Goal: Transaction & Acquisition: Subscribe to service/newsletter

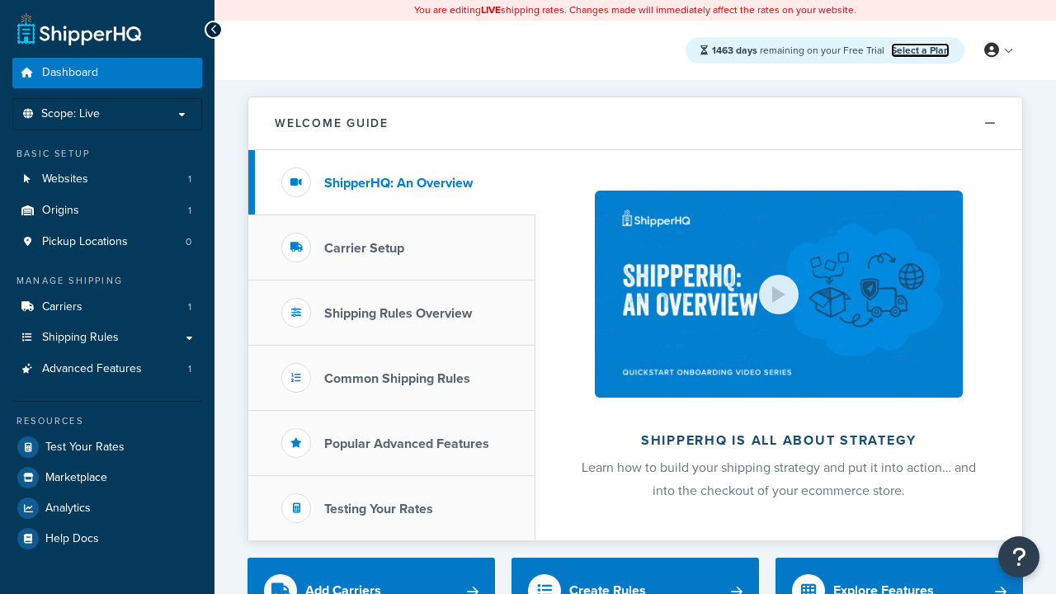
click at [920, 49] on link "Select a Plan" at bounding box center [920, 50] width 59 height 15
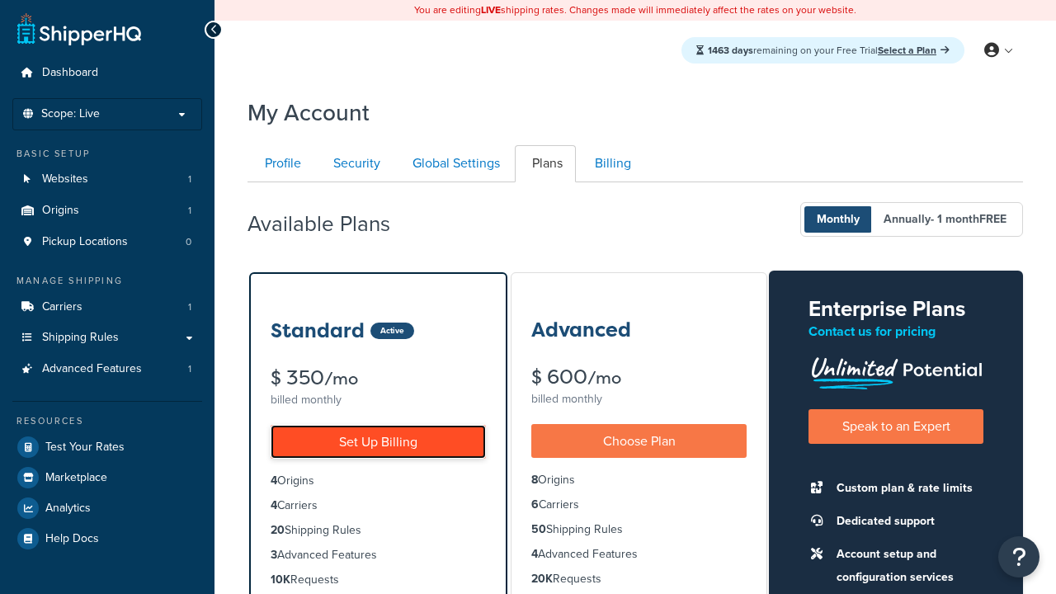
click at [378, 441] on link "Set Up Billing" at bounding box center [378, 442] width 215 height 34
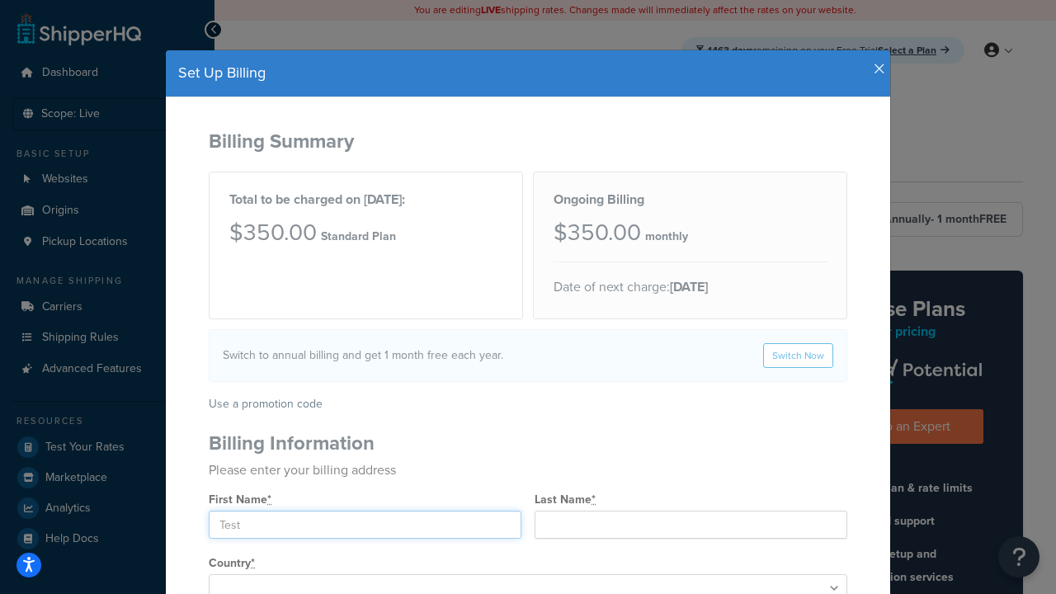
type input "Test"
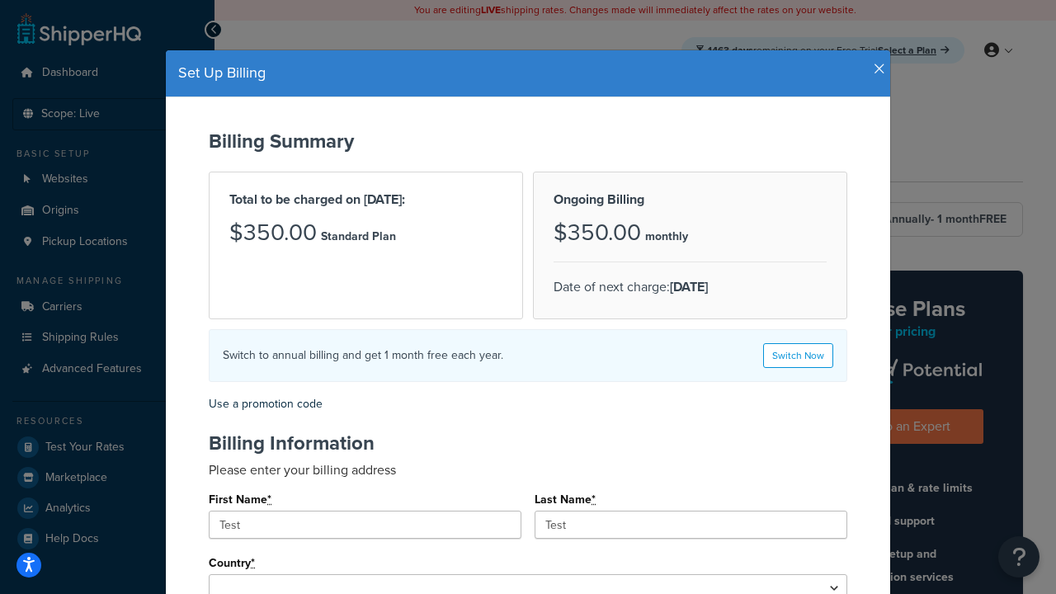
type input "2209 Four Waters Loop"
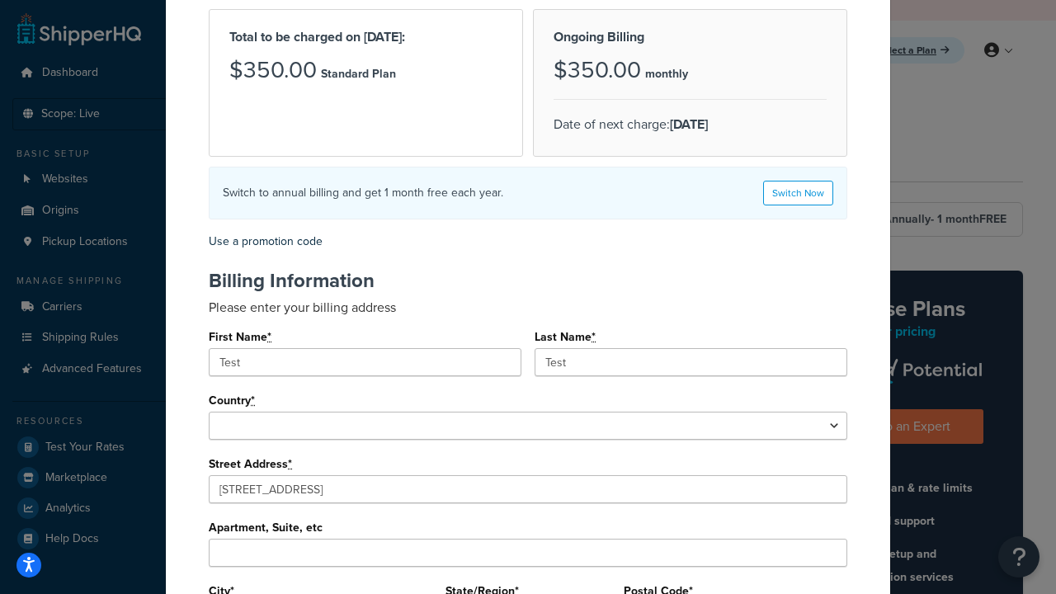
type input "Georgetown"
type input "78628"
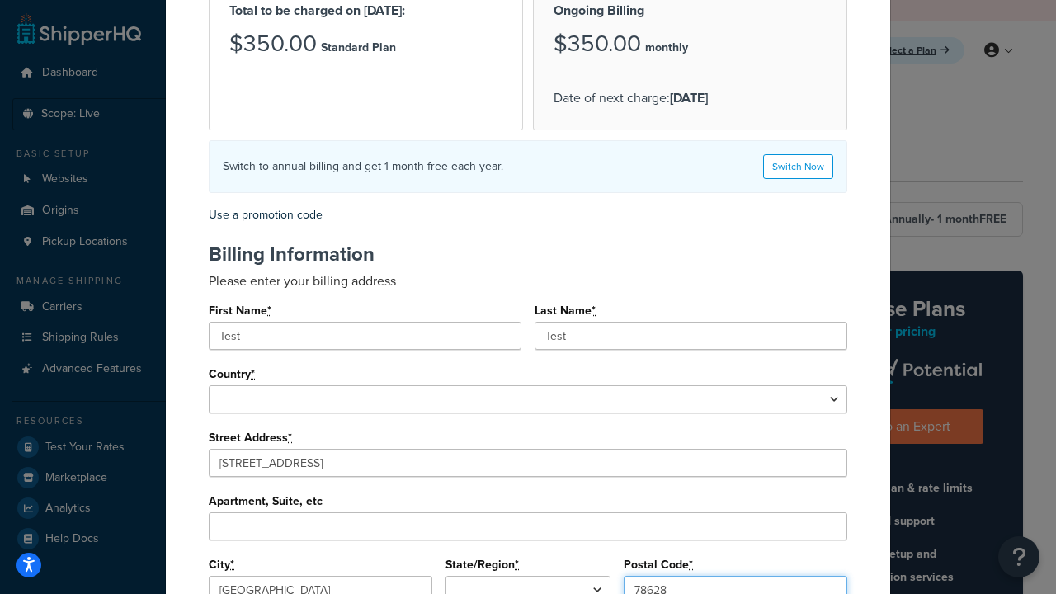
select select "1000"
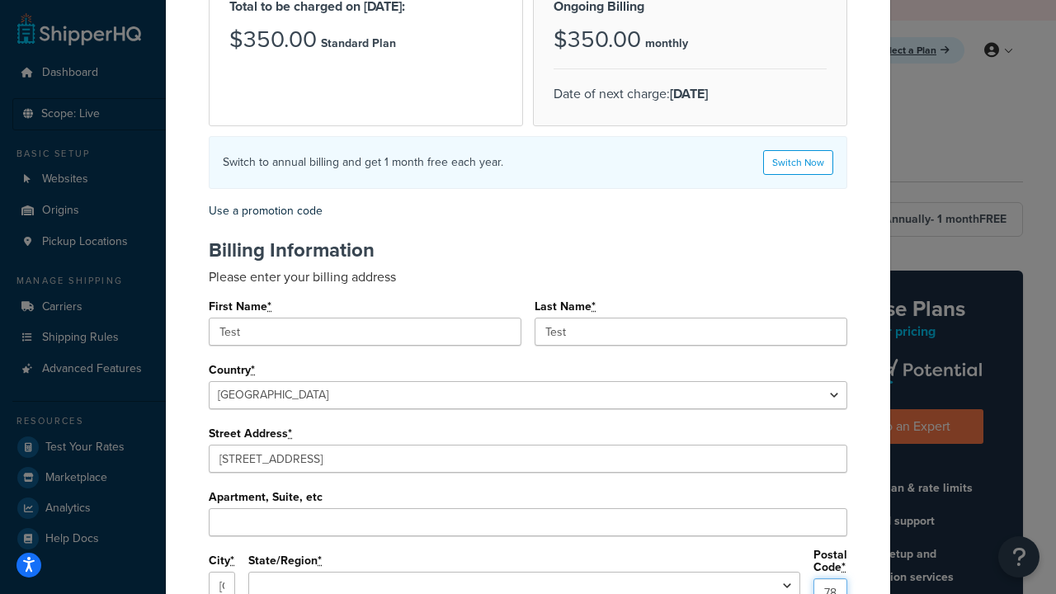
select select "TX"
type input "78628"
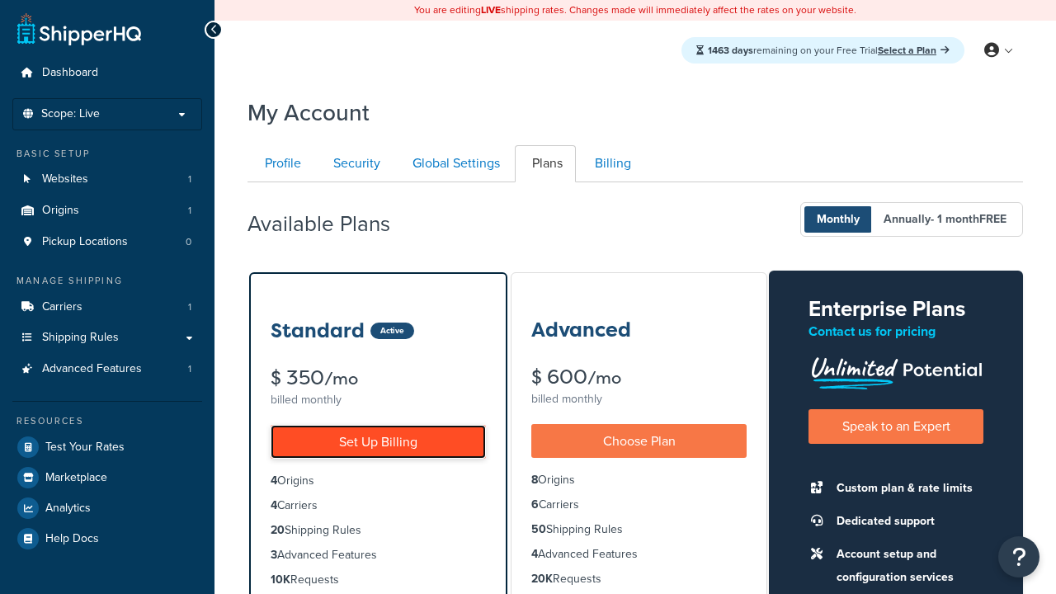
click at [378, 441] on link "Set Up Billing" at bounding box center [378, 442] width 215 height 34
